Goal: Task Accomplishment & Management: Complete application form

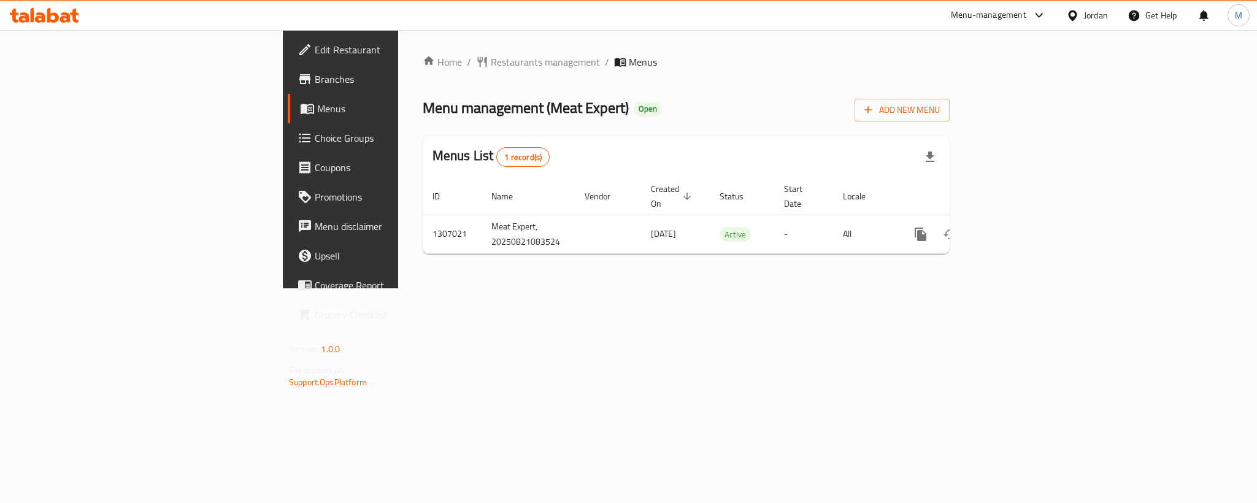
drag, startPoint x: 824, startPoint y: 131, endPoint x: 663, endPoint y: 92, distance: 165.9
click at [663, 92] on div "Home / Restaurants management / Menus Menu management ( Meat Expert ) Open Add …" at bounding box center [686, 159] width 527 height 209
click at [940, 105] on span "Add New Menu" at bounding box center [901, 109] width 75 height 15
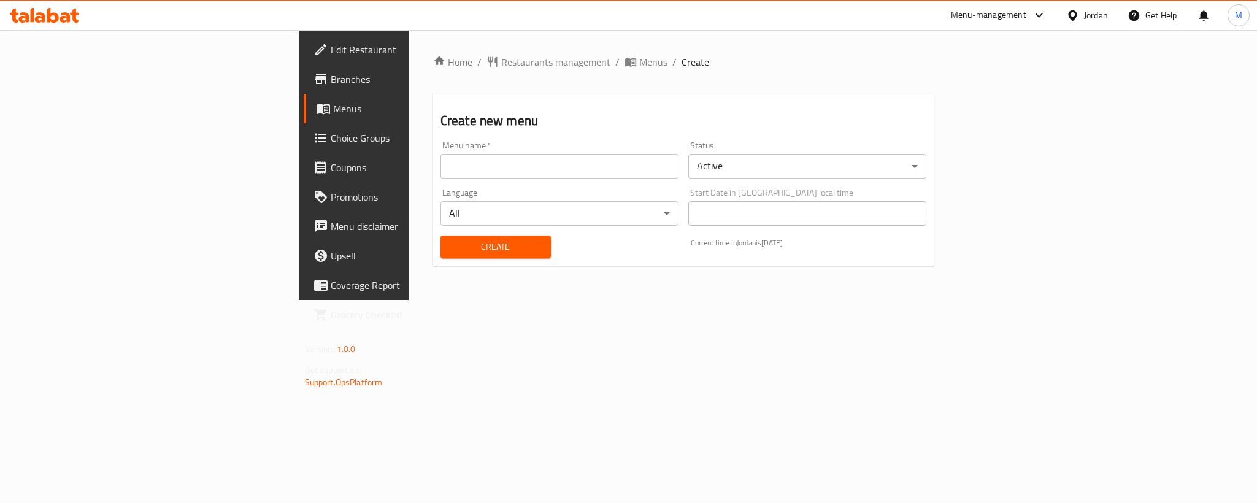
click at [926, 153] on div "Status Active ​" at bounding box center [807, 159] width 238 height 37
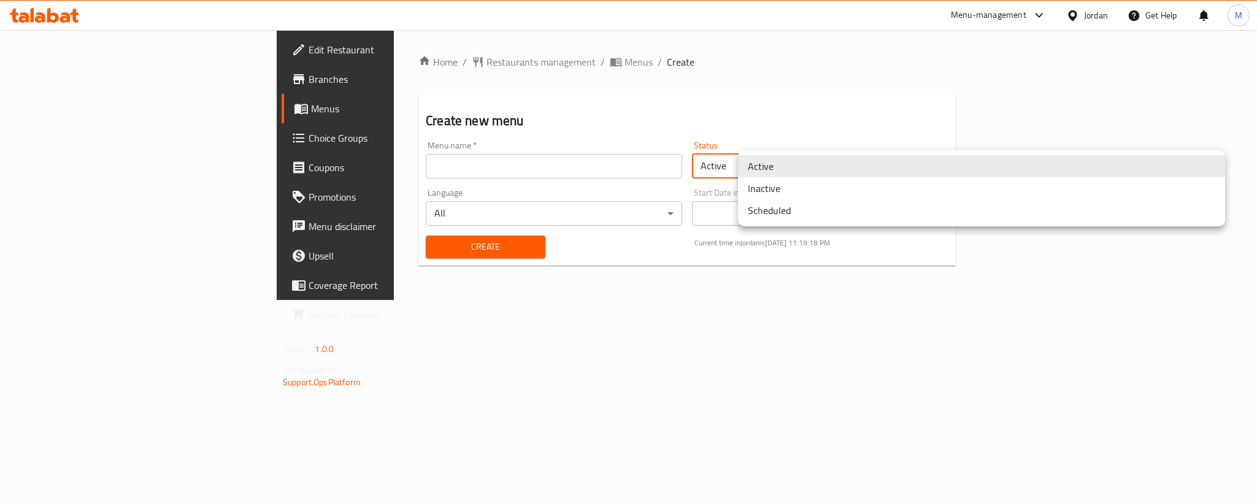
click at [965, 161] on body "​ Menu-management Jordan Get Help M Edit Restaurant Branches Menus Choice Group…" at bounding box center [628, 266] width 1257 height 473
click at [807, 190] on li "Inactive" at bounding box center [981, 188] width 487 height 22
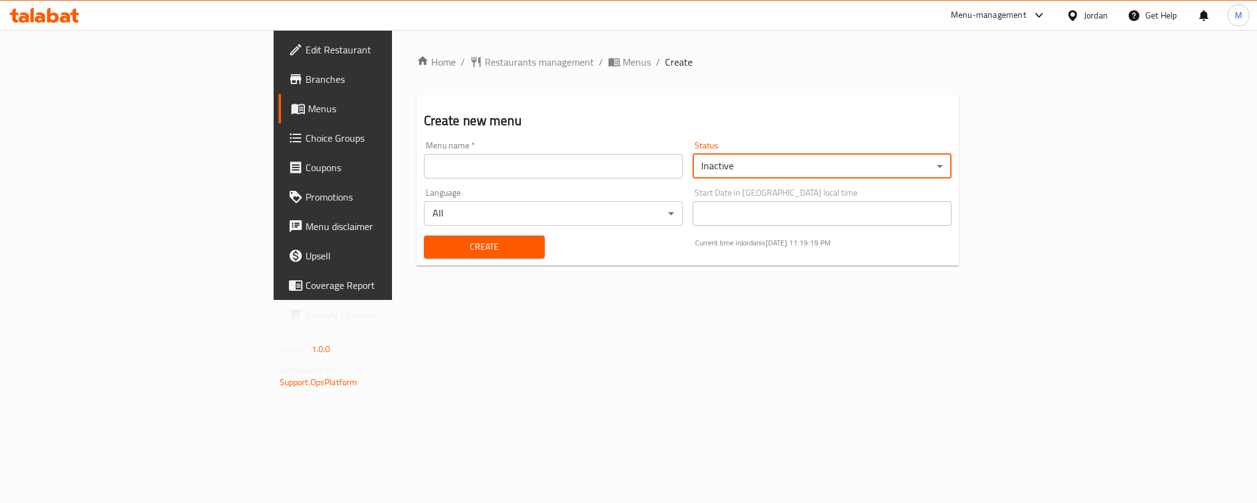
click at [535, 159] on input "text" at bounding box center [553, 166] width 259 height 25
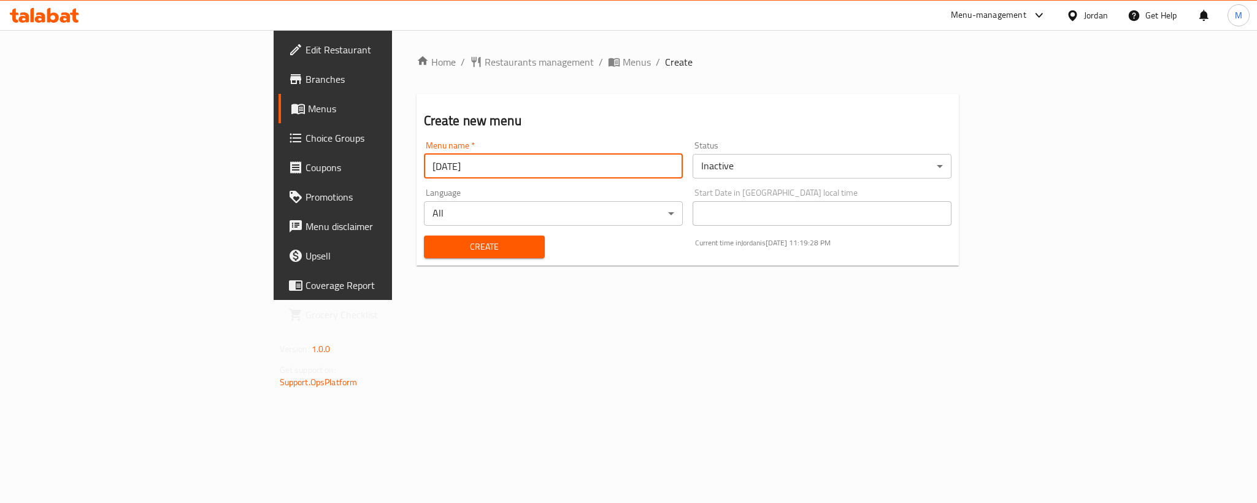
type input "[DATE]"
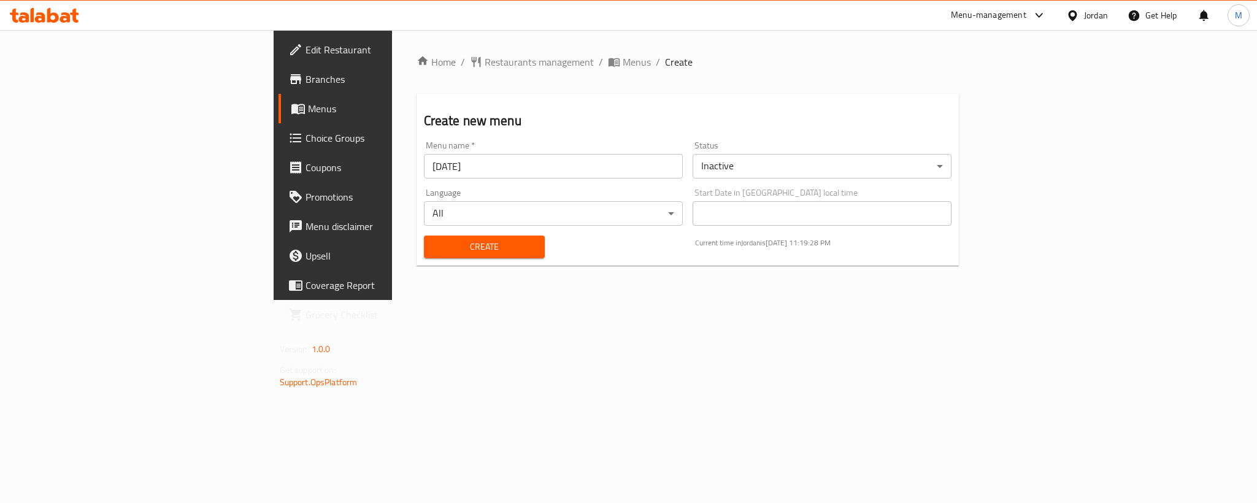
click at [720, 35] on div "Home / Restaurants management / Menus / Create Create new menu Menu name   * [D…" at bounding box center [688, 165] width 592 height 270
click at [434, 248] on span "Create" at bounding box center [484, 246] width 101 height 15
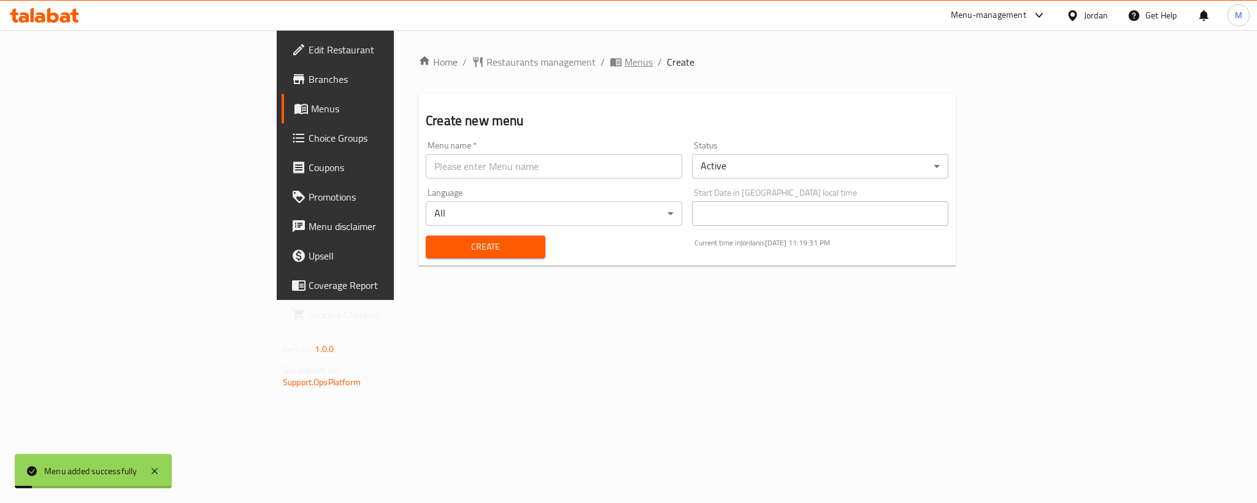
click at [624, 64] on span "Menus" at bounding box center [638, 62] width 28 height 15
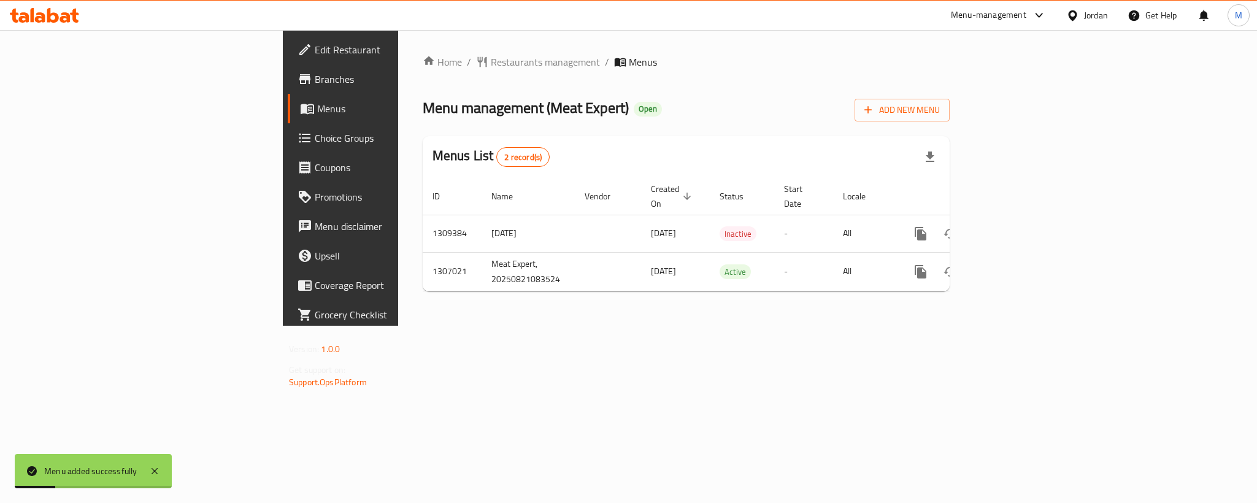
drag, startPoint x: 939, startPoint y: 140, endPoint x: 816, endPoint y: 104, distance: 128.5
click at [816, 104] on div "Menu management ( Meat Expert ) Open Add New Menu" at bounding box center [686, 108] width 527 height 28
drag, startPoint x: 939, startPoint y: 61, endPoint x: 777, endPoint y: 104, distance: 167.4
click at [777, 104] on div "Menu management ( Meat Expert ) Open Add New Menu" at bounding box center [686, 108] width 527 height 28
drag, startPoint x: 829, startPoint y: 113, endPoint x: 634, endPoint y: 76, distance: 198.5
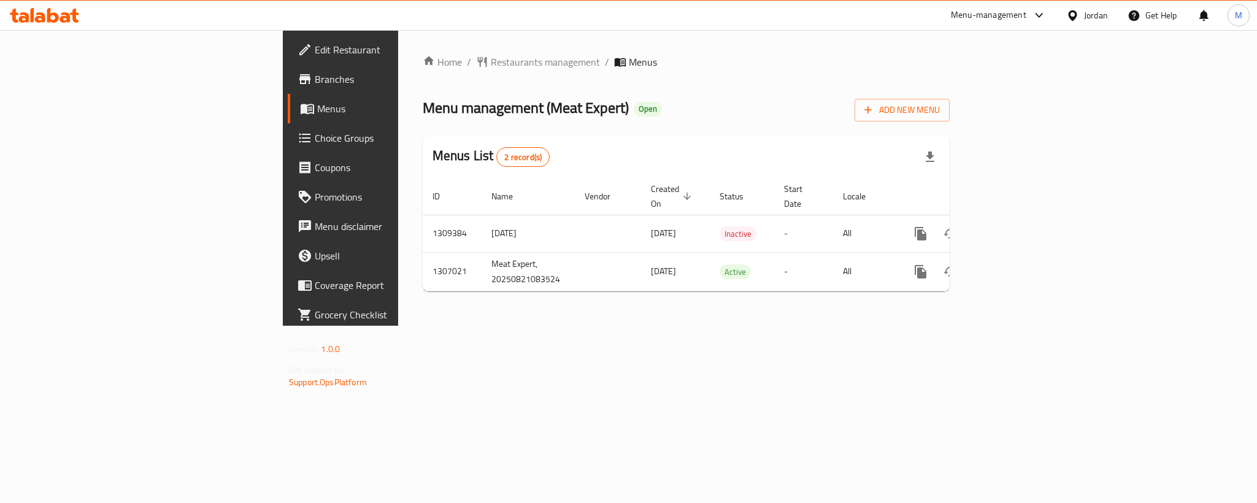
drag, startPoint x: 634, startPoint y: 76, endPoint x: 578, endPoint y: 111, distance: 65.3
click at [578, 111] on div "Menu management ( Meat Expert ) Open Add New Menu" at bounding box center [686, 108] width 527 height 28
